Goal: Check status: Check status

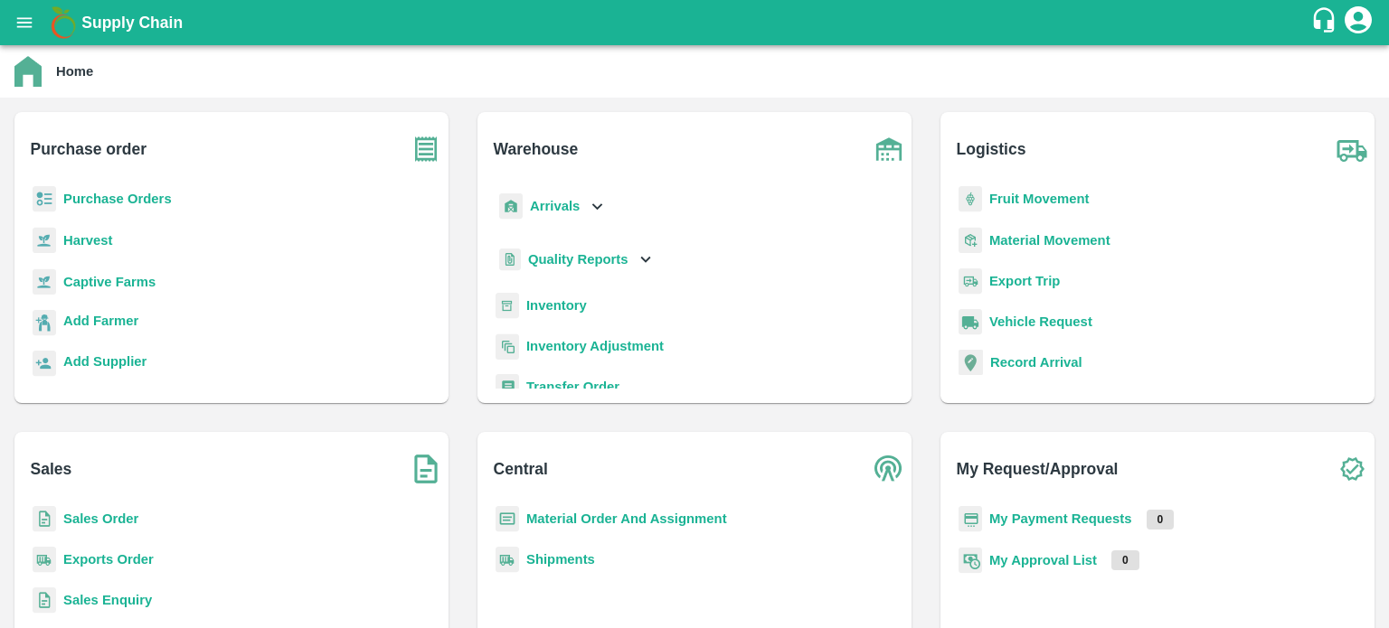
click at [96, 518] on b "Sales Order" at bounding box center [100, 519] width 75 height 14
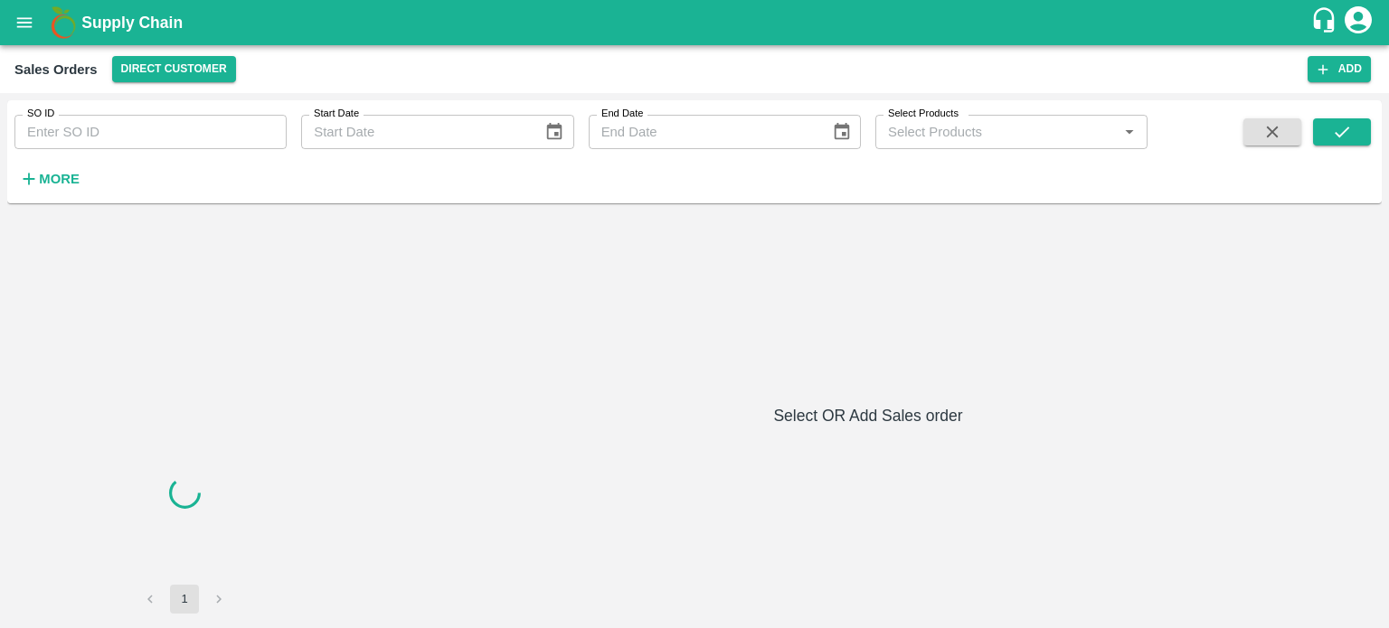
click at [170, 153] on div "SO ID SO ID Start Date Start Date End Date End Date Select Products Select Prod…" at bounding box center [573, 147] width 1147 height 94
click at [172, 142] on input "SO ID" at bounding box center [150, 132] width 272 height 34
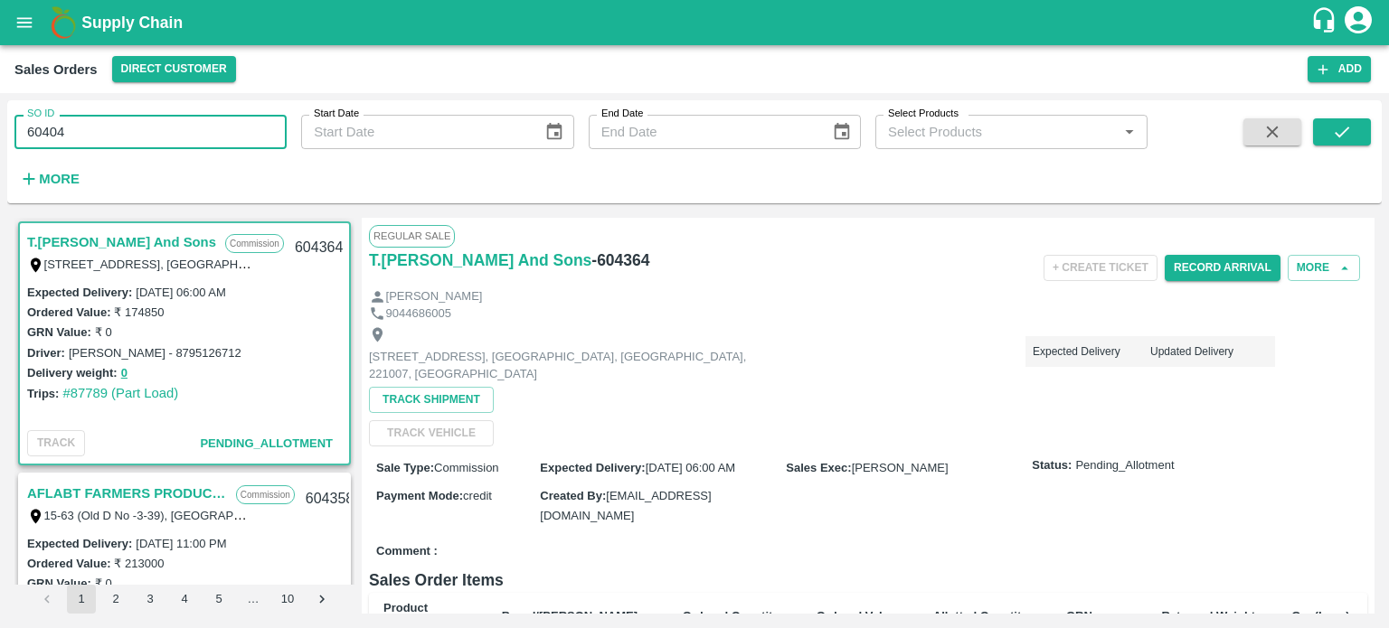
drag, startPoint x: 51, startPoint y: 130, endPoint x: 145, endPoint y: 106, distance: 97.1
click at [137, 106] on div "SO ID 60404 SO ID" at bounding box center [143, 124] width 287 height 49
type input "604404"
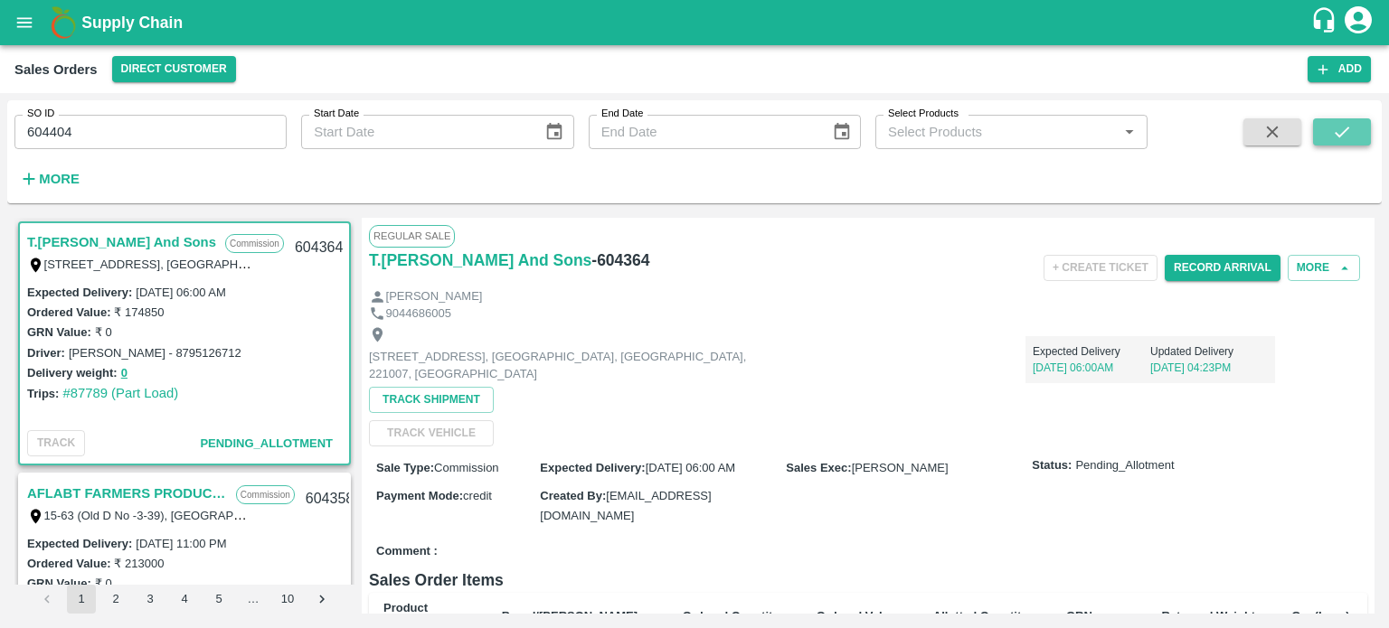
click at [1349, 130] on icon "submit" at bounding box center [1342, 132] width 20 height 20
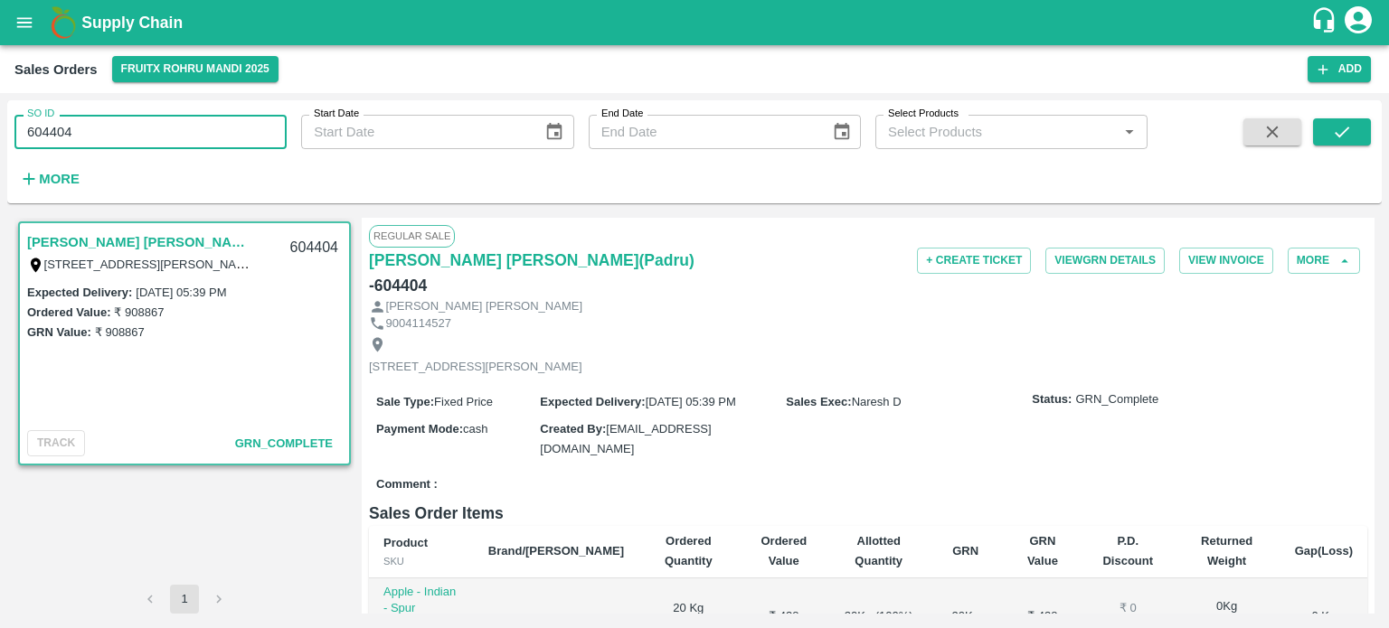
drag, startPoint x: 45, startPoint y: 130, endPoint x: 278, endPoint y: 120, distance: 232.5
click at [278, 120] on input "604404" at bounding box center [150, 132] width 272 height 34
type input "602013"
click at [1338, 127] on icon "submit" at bounding box center [1342, 132] width 20 height 20
